Goal: Register for event/course

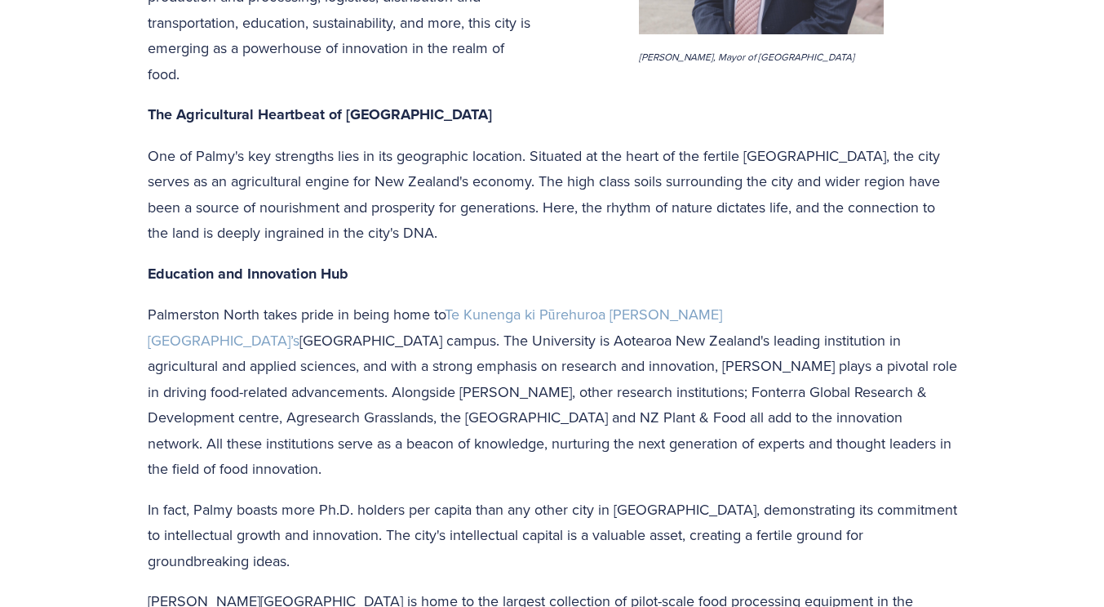
scroll to position [735, 0]
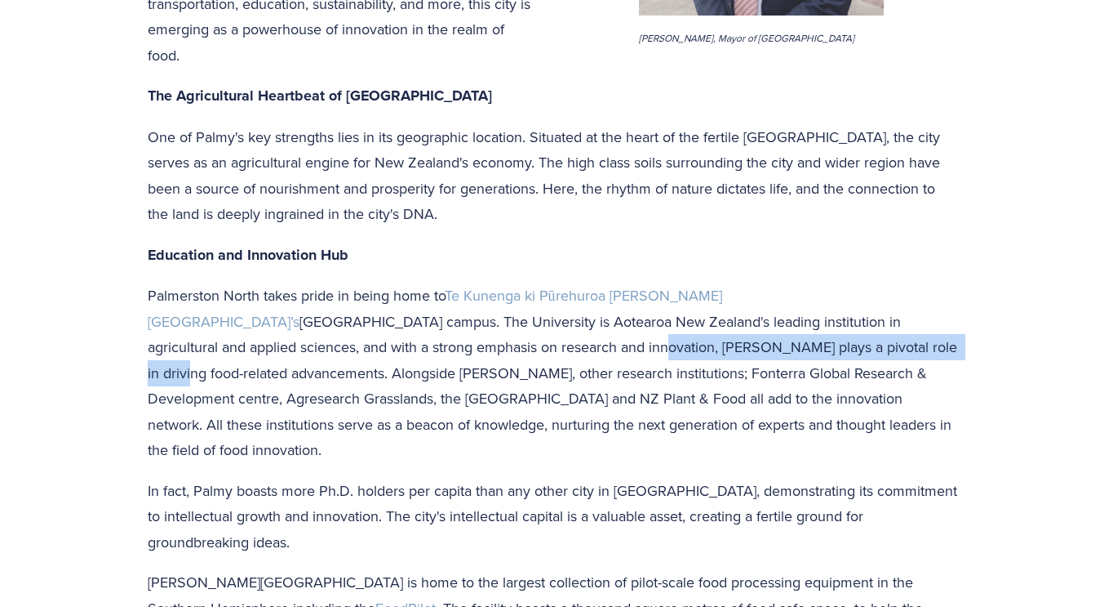
drag, startPoint x: 315, startPoint y: 255, endPoint x: 633, endPoint y: 256, distance: 317.6
click at [633, 282] on p "Palmerston North takes pride in being home to Te Kunenga ki Pūrehuroa Massey Un…" at bounding box center [553, 372] width 810 height 180
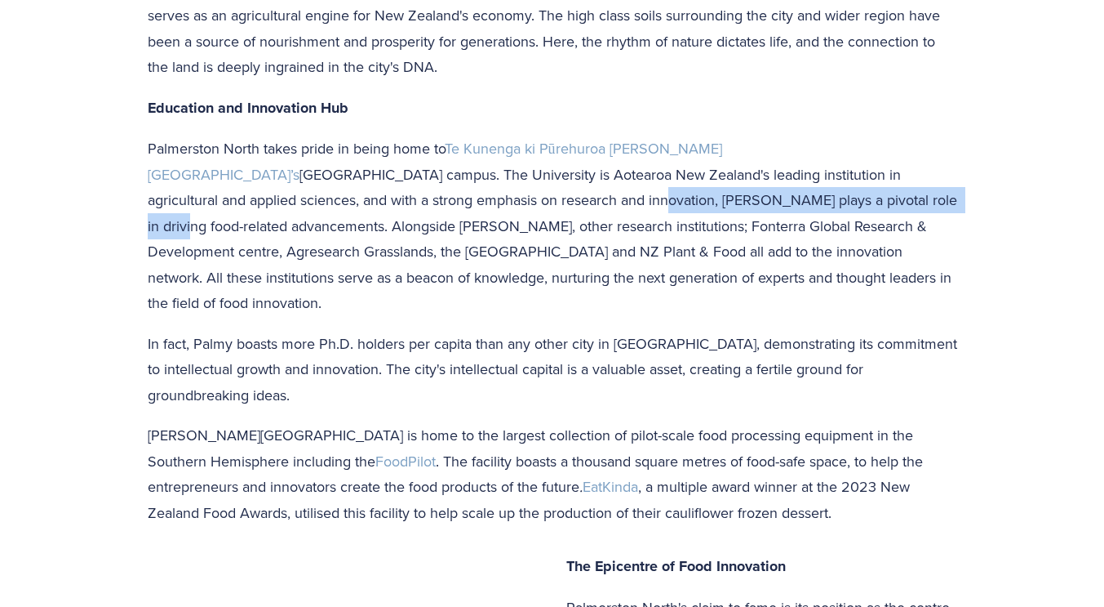
scroll to position [898, 0]
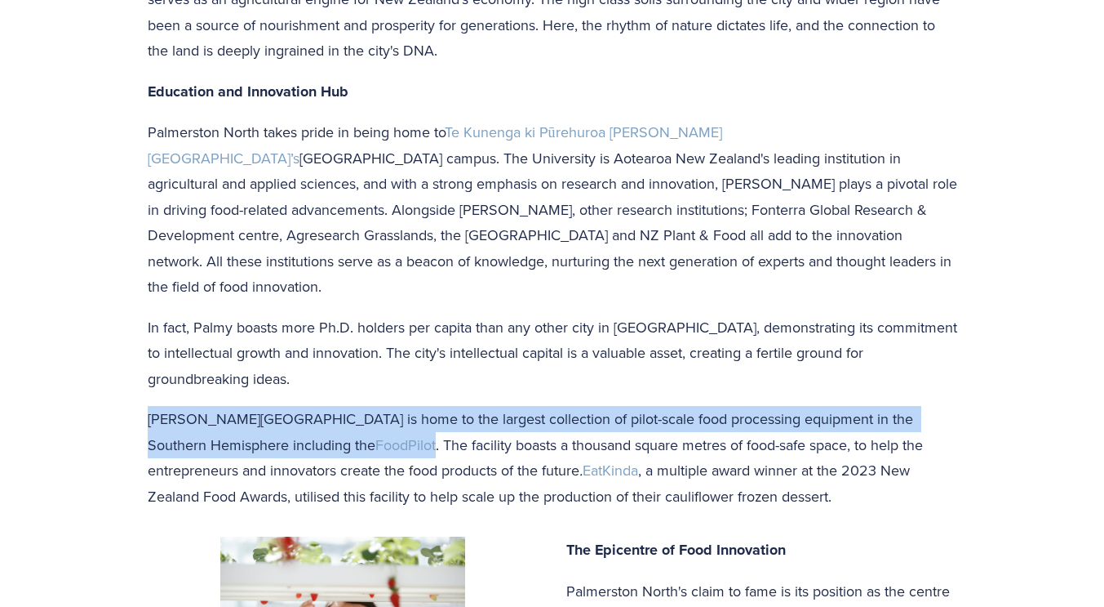
drag, startPoint x: 296, startPoint y: 327, endPoint x: 109, endPoint y: 300, distance: 189.7
click at [109, 300] on div "Palmerston North – New Zealand's Food City Palmerston North City Council is a p…" at bounding box center [552, 480] width 1104 height 2318
copy p "Massey University is home to the largest collection of pilot-scale food process…"
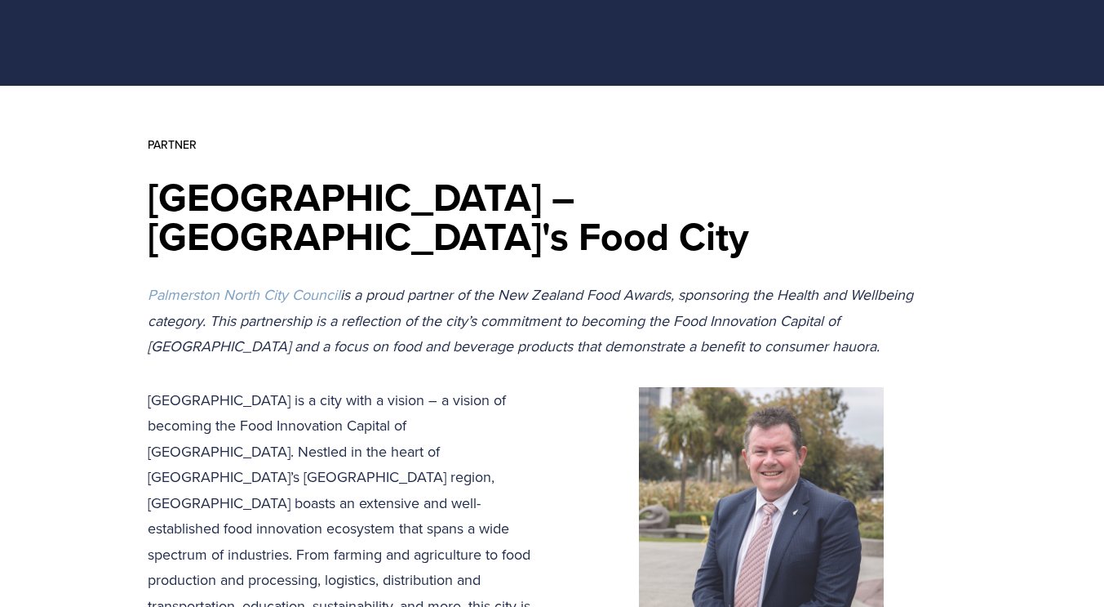
scroll to position [0, 0]
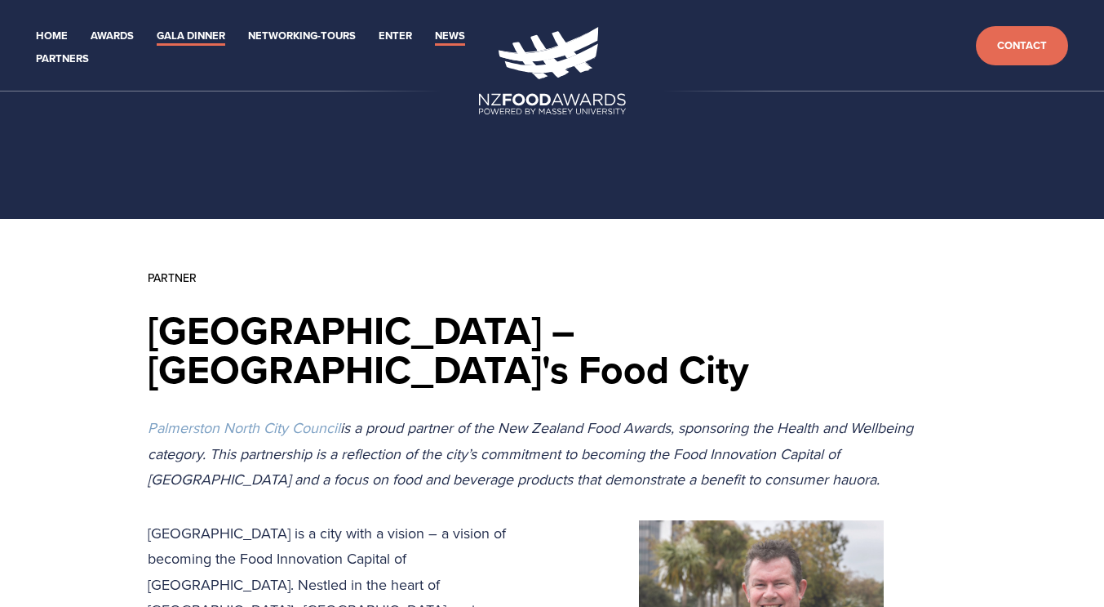
click at [176, 41] on link "Gala Dinner" at bounding box center [191, 36] width 69 height 19
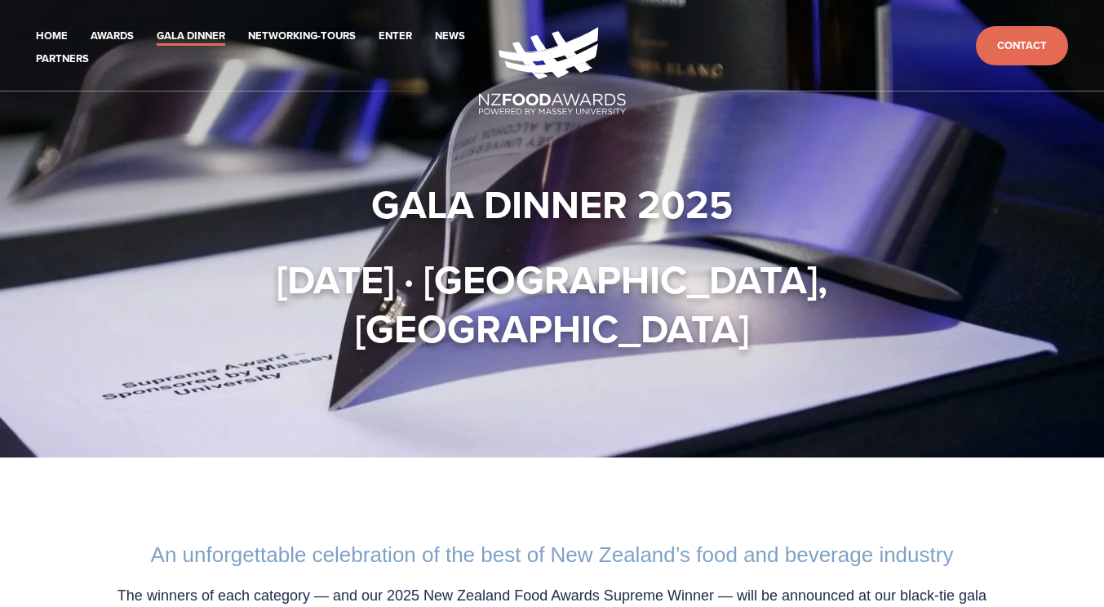
scroll to position [327, 0]
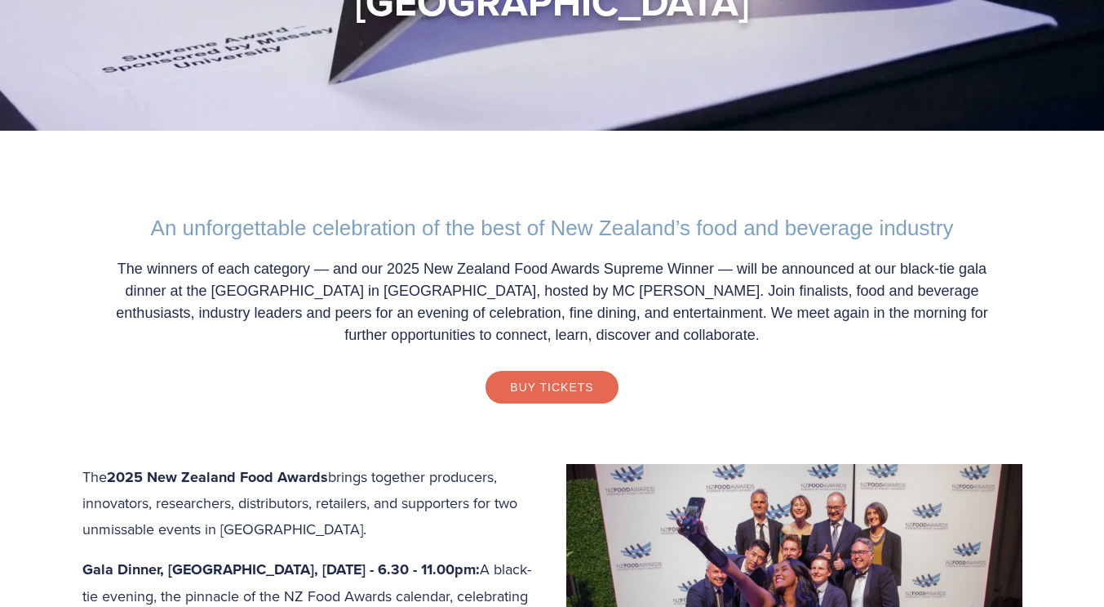
drag, startPoint x: 315, startPoint y: 232, endPoint x: 891, endPoint y: 340, distance: 585.7
click at [891, 340] on div "An unforgettable celebration of the best of New Zealand’s food and beverage ind…" at bounding box center [552, 309] width 940 height 252
copy div "celebration of the best of New Zealand’s food and beverage industry The winners…"
